Goal: Task Accomplishment & Management: Manage account settings

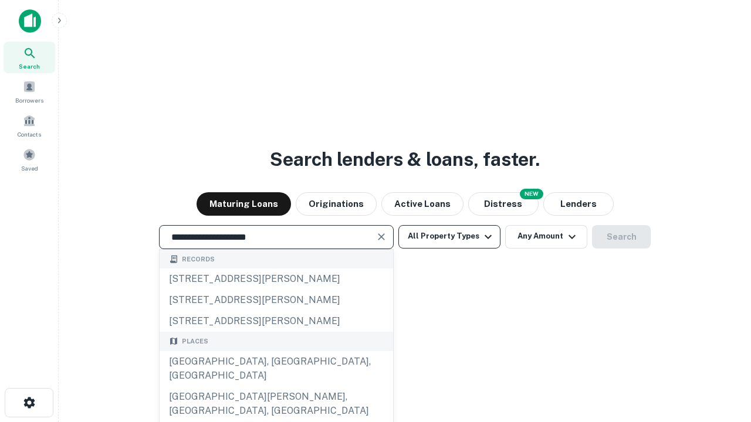
click at [276, 386] on div "Santa Monica, CA, USA" at bounding box center [276, 368] width 233 height 35
type input "**********"
click at [449, 236] on button "All Property Types" at bounding box center [449, 236] width 102 height 23
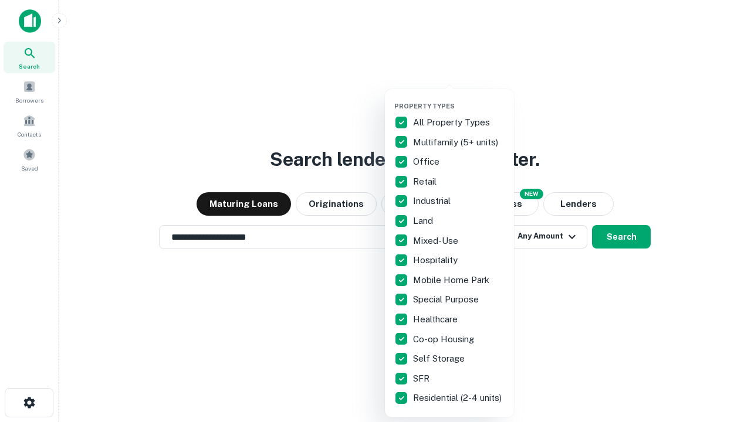
click at [459, 99] on button "button" at bounding box center [458, 99] width 129 height 1
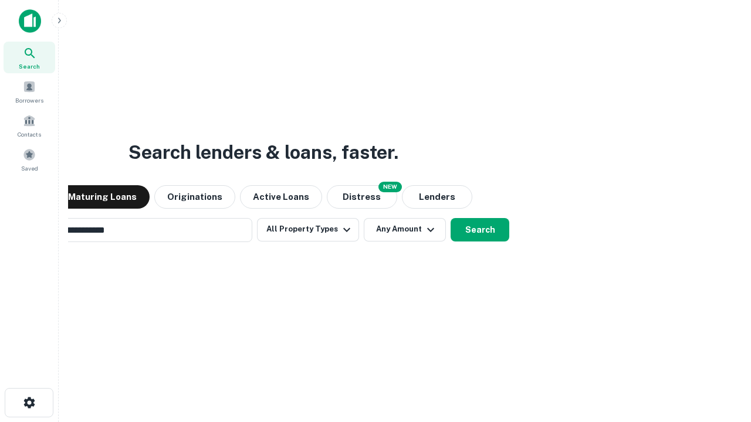
scroll to position [18, 0]
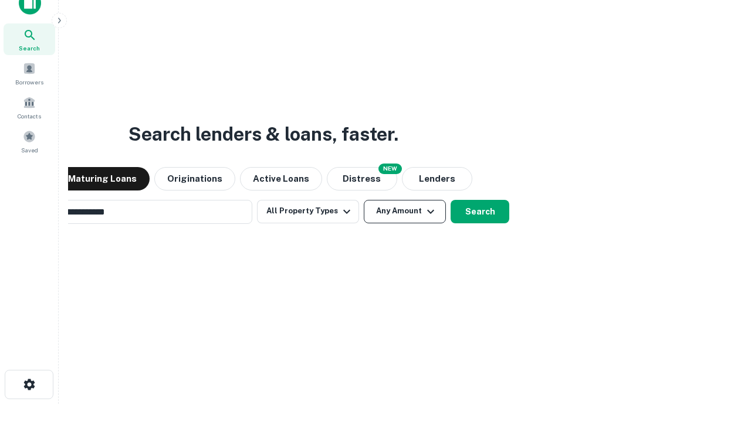
click at [364, 200] on button "Any Amount" at bounding box center [405, 211] width 82 height 23
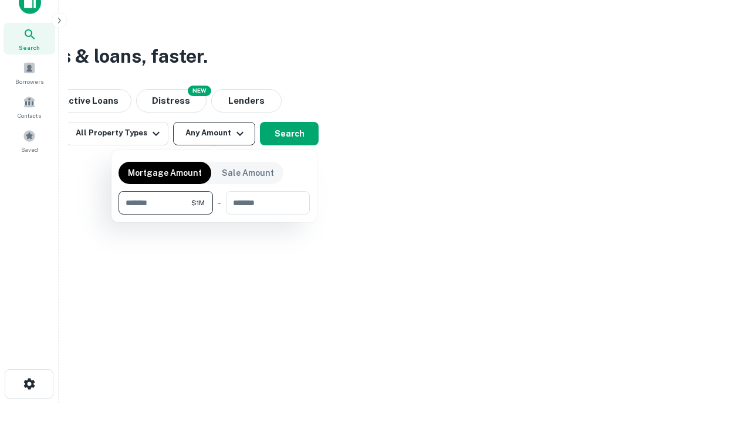
type input "*******"
click at [214, 215] on button "button" at bounding box center [213, 215] width 191 height 1
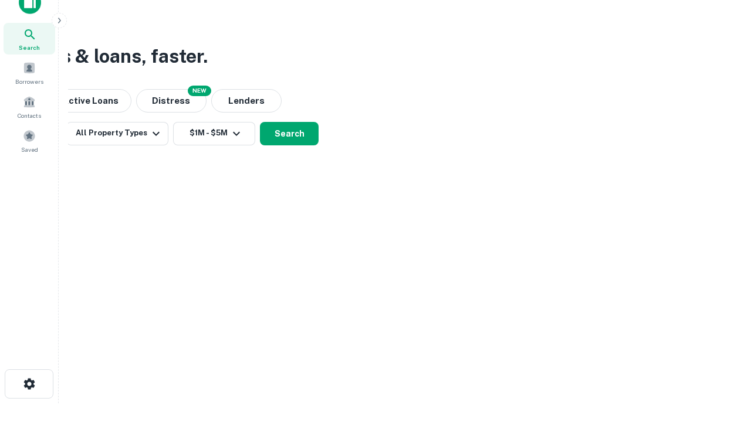
scroll to position [18, 0]
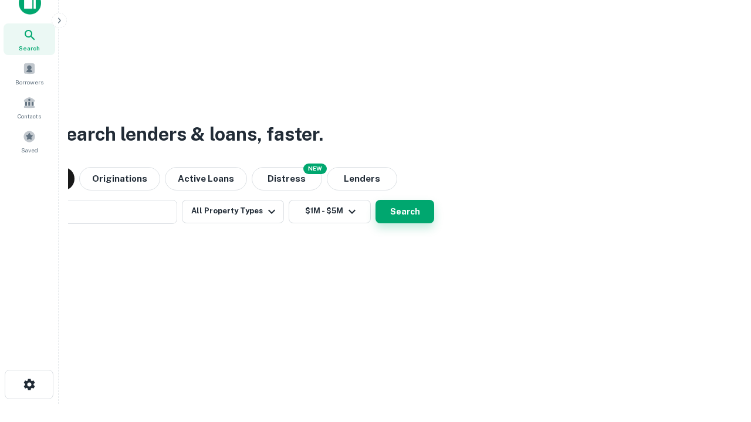
click at [375, 200] on button "Search" at bounding box center [404, 211] width 59 height 23
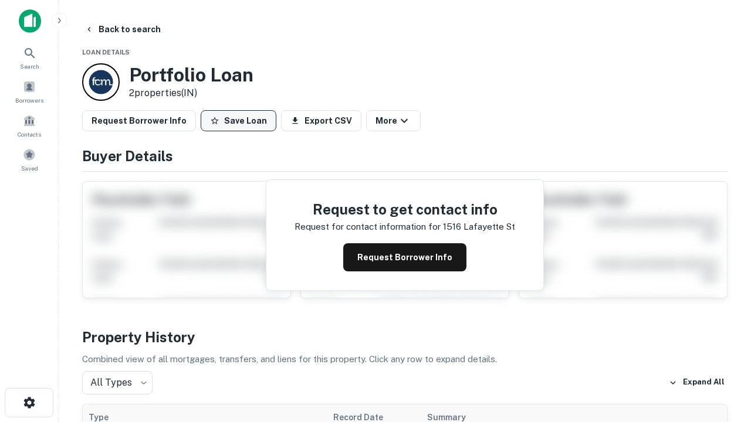
click at [238, 121] on button "Save Loan" at bounding box center [239, 120] width 76 height 21
click at [241, 121] on button "Loan Saved" at bounding box center [241, 120] width 81 height 21
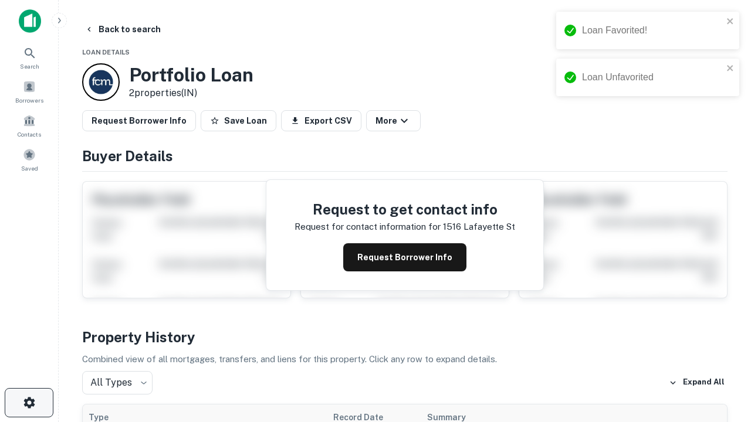
click at [29, 403] on icon "button" at bounding box center [29, 403] width 14 height 14
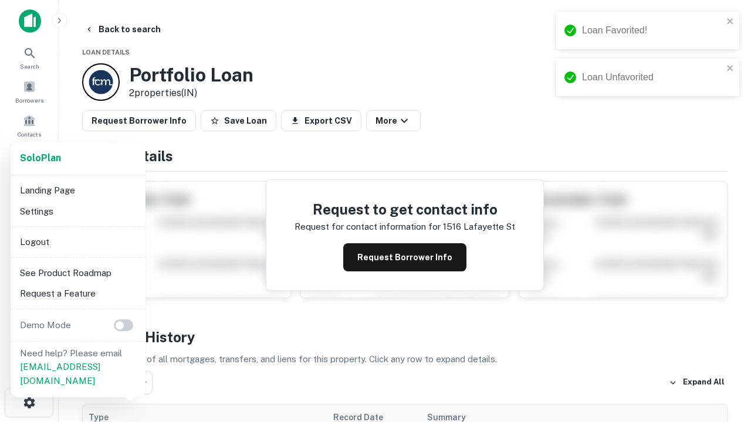
click at [77, 242] on li "Logout" at bounding box center [77, 242] width 125 height 21
